Goal: Navigation & Orientation: Find specific page/section

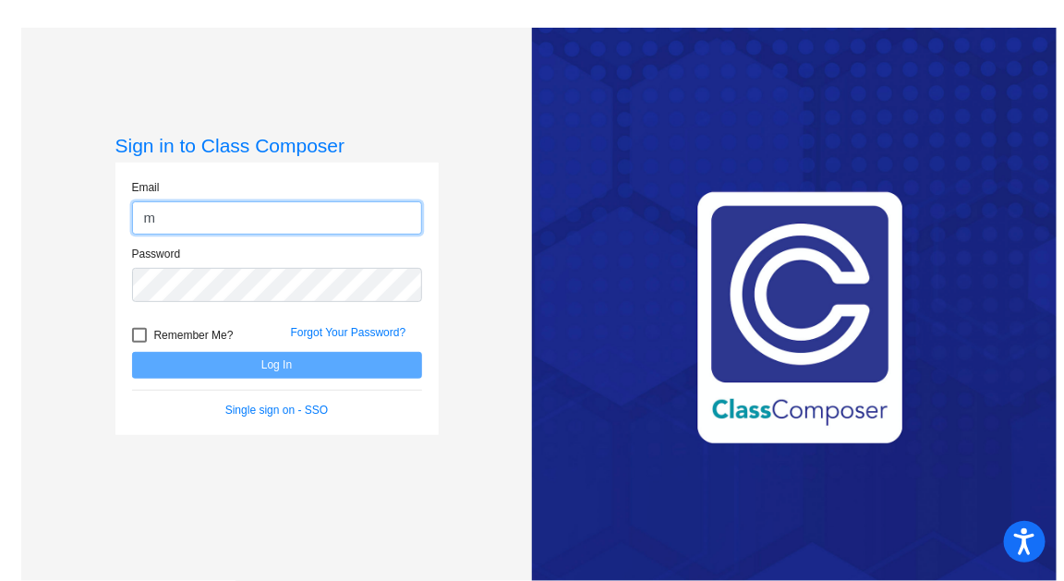
type input "[EMAIL_ADDRESS][DOMAIN_NAME]"
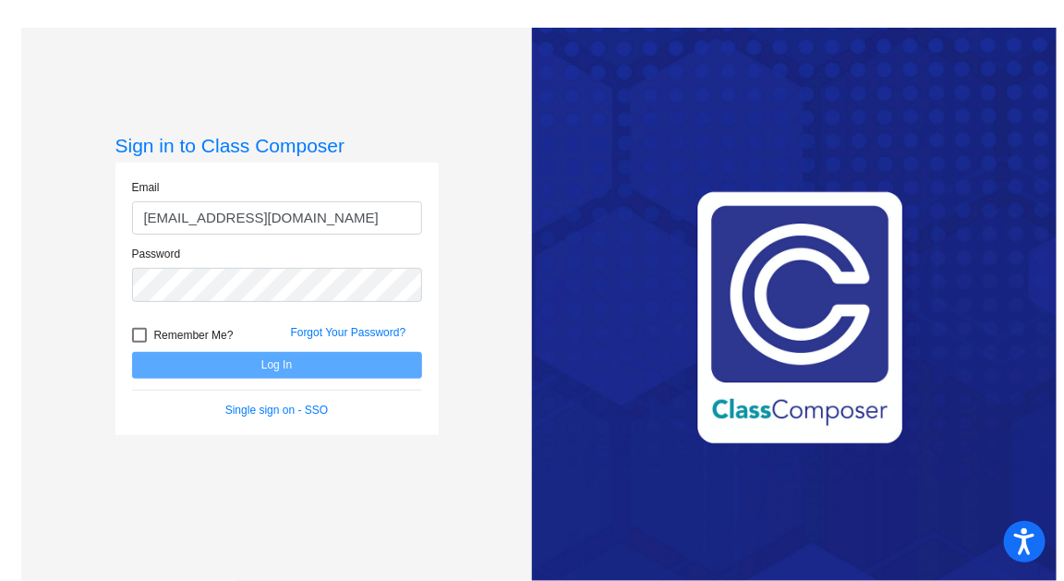
click at [132, 333] on div at bounding box center [139, 335] width 15 height 15
click at [139, 343] on input "Remember Me?" at bounding box center [139, 343] width 1 height 1
checkbox input "true"
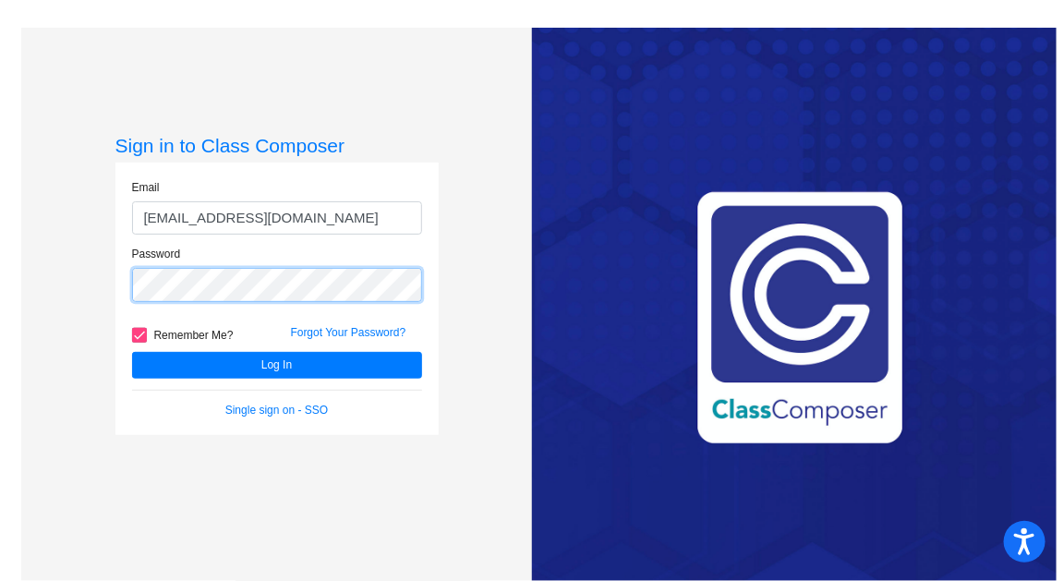
click at [132, 352] on button "Log In" at bounding box center [277, 365] width 290 height 27
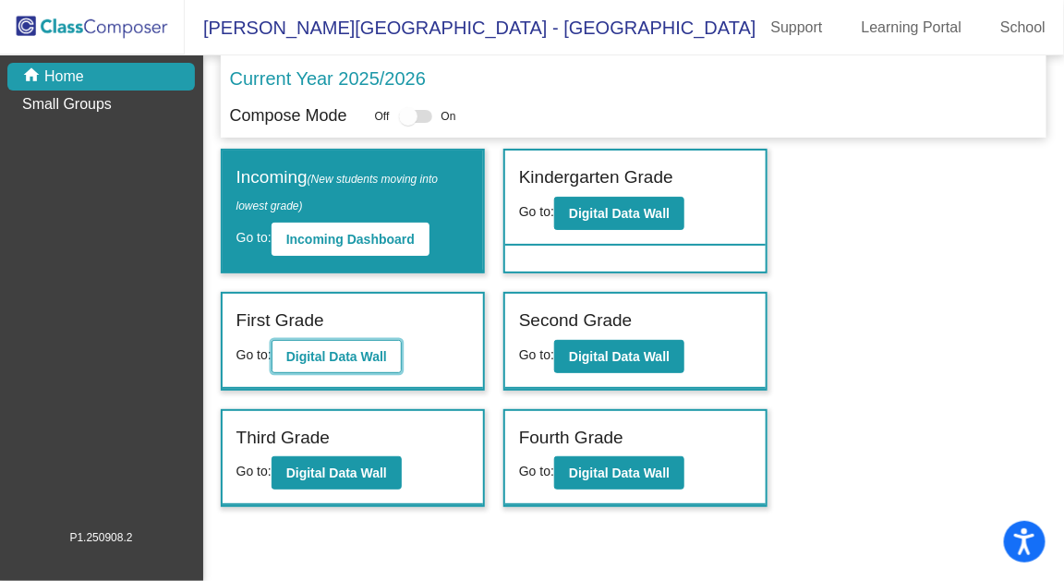
click at [369, 352] on b "Digital Data Wall" at bounding box center [336, 356] width 101 height 15
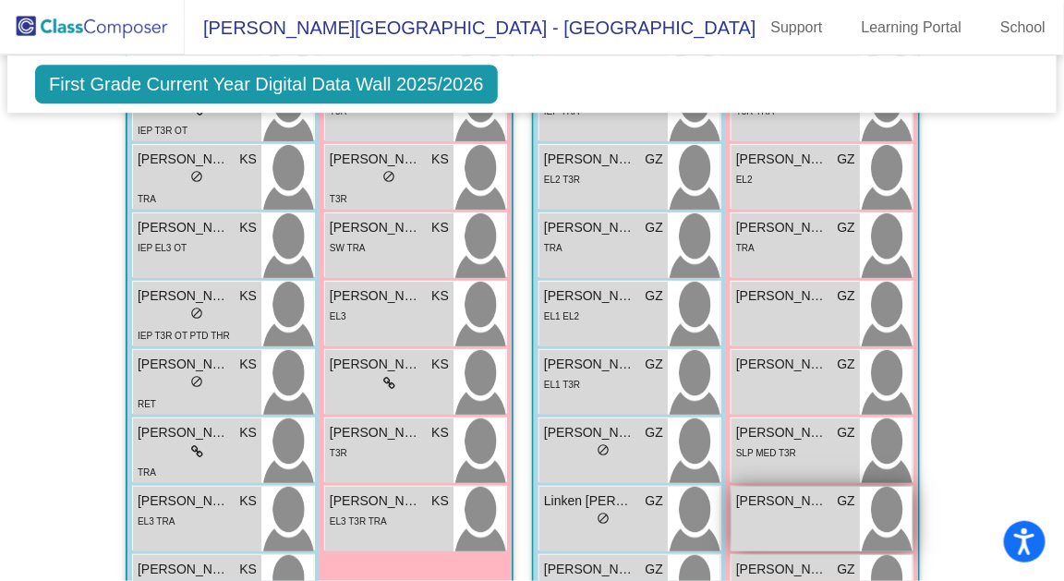
scroll to position [1691, 0]
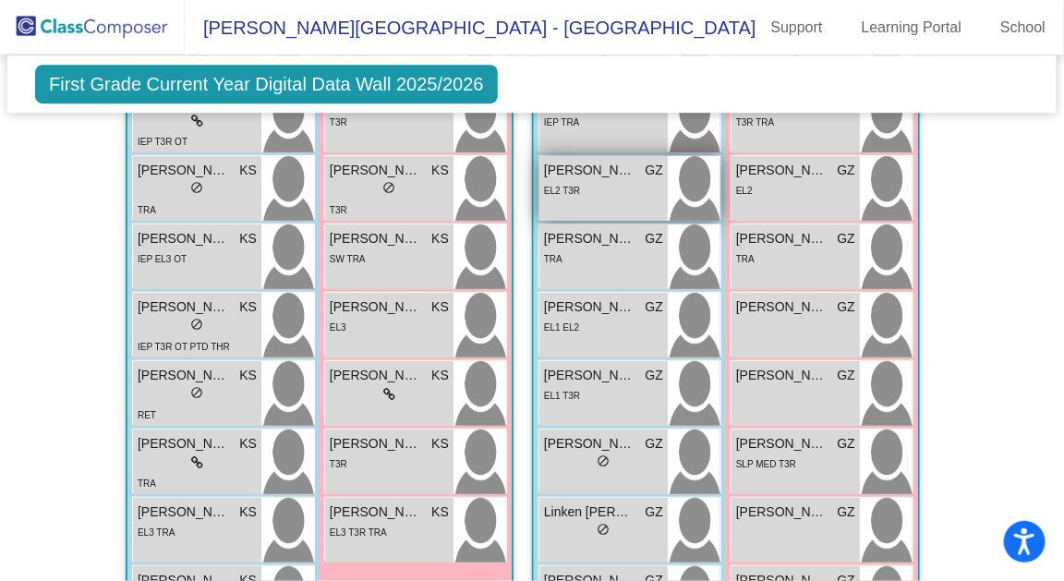
click at [595, 180] on div "EL2 T3R" at bounding box center [603, 189] width 119 height 19
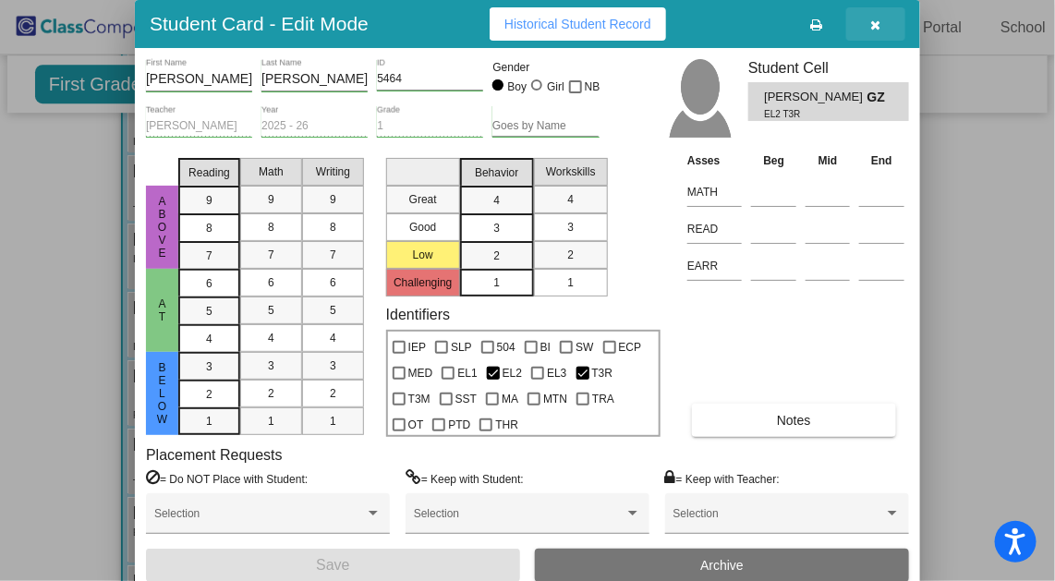
click at [883, 16] on button "button" at bounding box center [875, 23] width 59 height 33
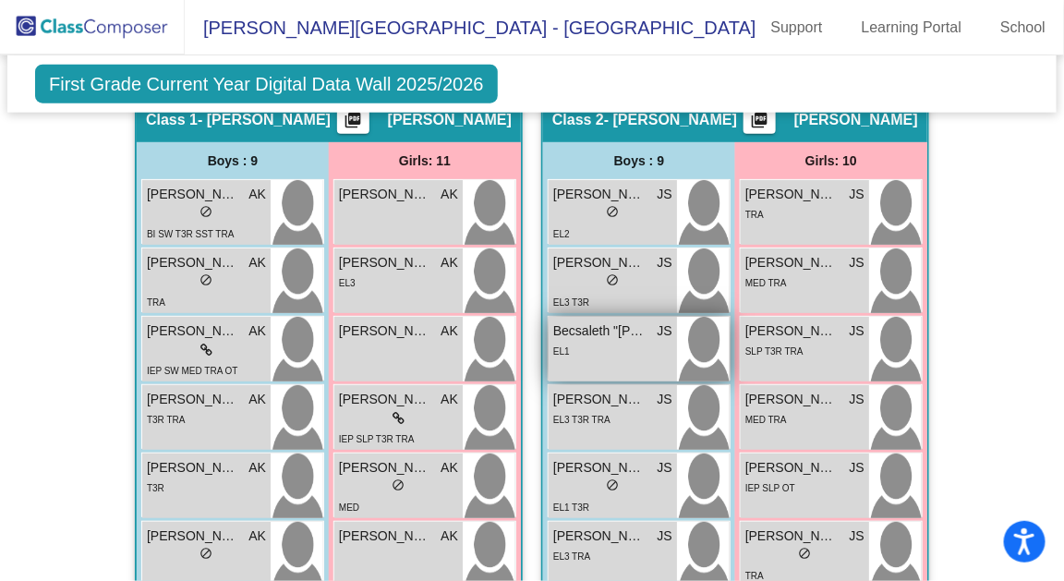
scroll to position [599, 0]
